Goal: Check status

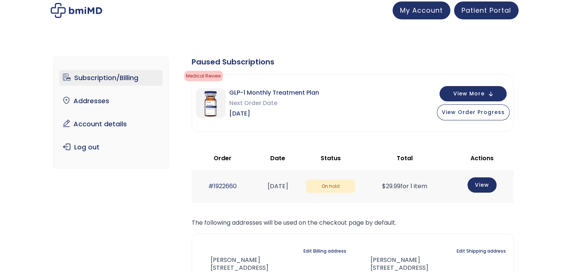
scroll to position [2, 0]
click at [494, 93] on button "View More" at bounding box center [472, 93] width 67 height 15
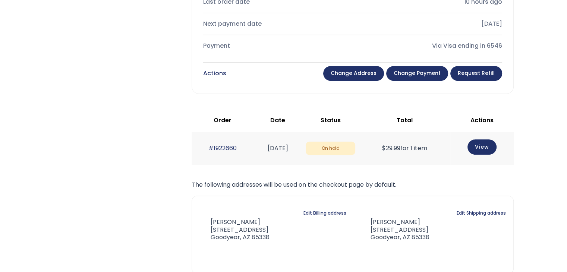
scroll to position [304, 0]
click at [483, 142] on link "View" at bounding box center [481, 145] width 29 height 15
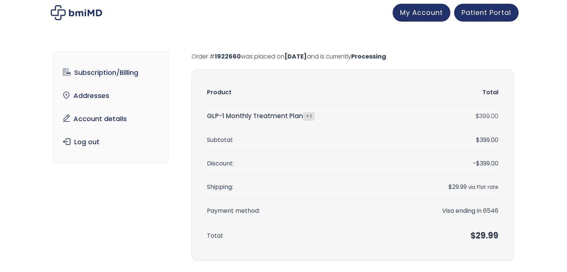
click at [535, 209] on div "Subscription/Billing bmiRewards Addresses Account details Submit a Review Log o…" at bounding box center [283, 164] width 567 height 254
